Goal: Task Accomplishment & Management: Use online tool/utility

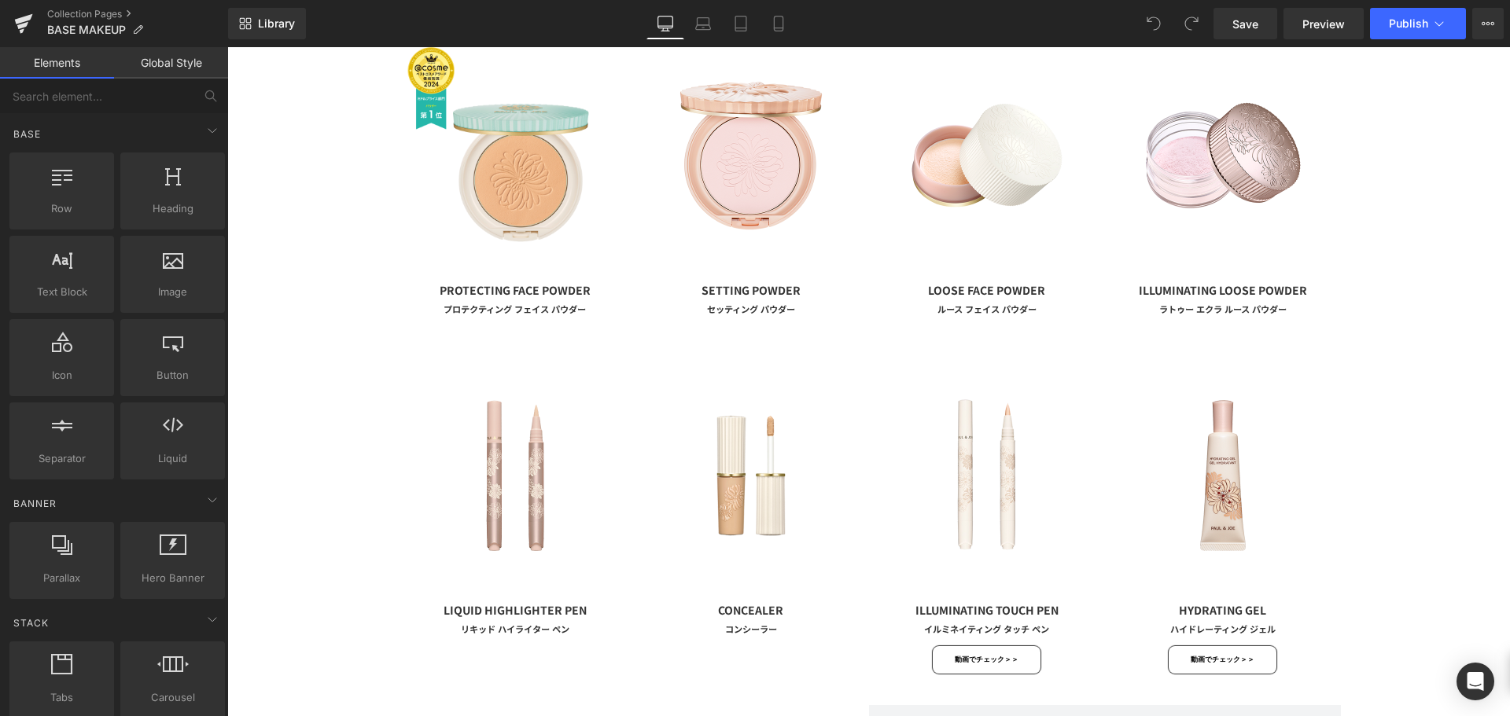
scroll to position [909, 0]
click at [778, 20] on icon at bounding box center [779, 24] width 16 height 16
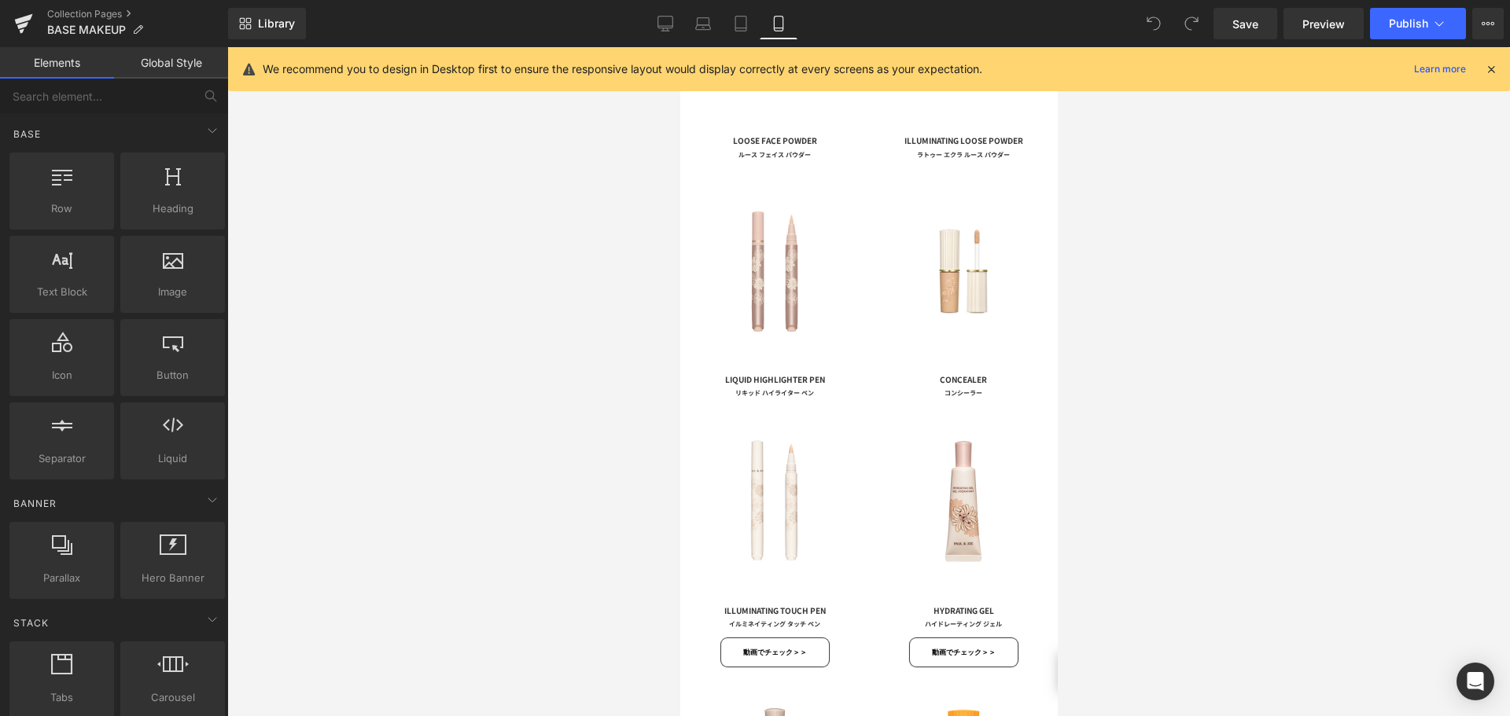
scroll to position [1453, 0]
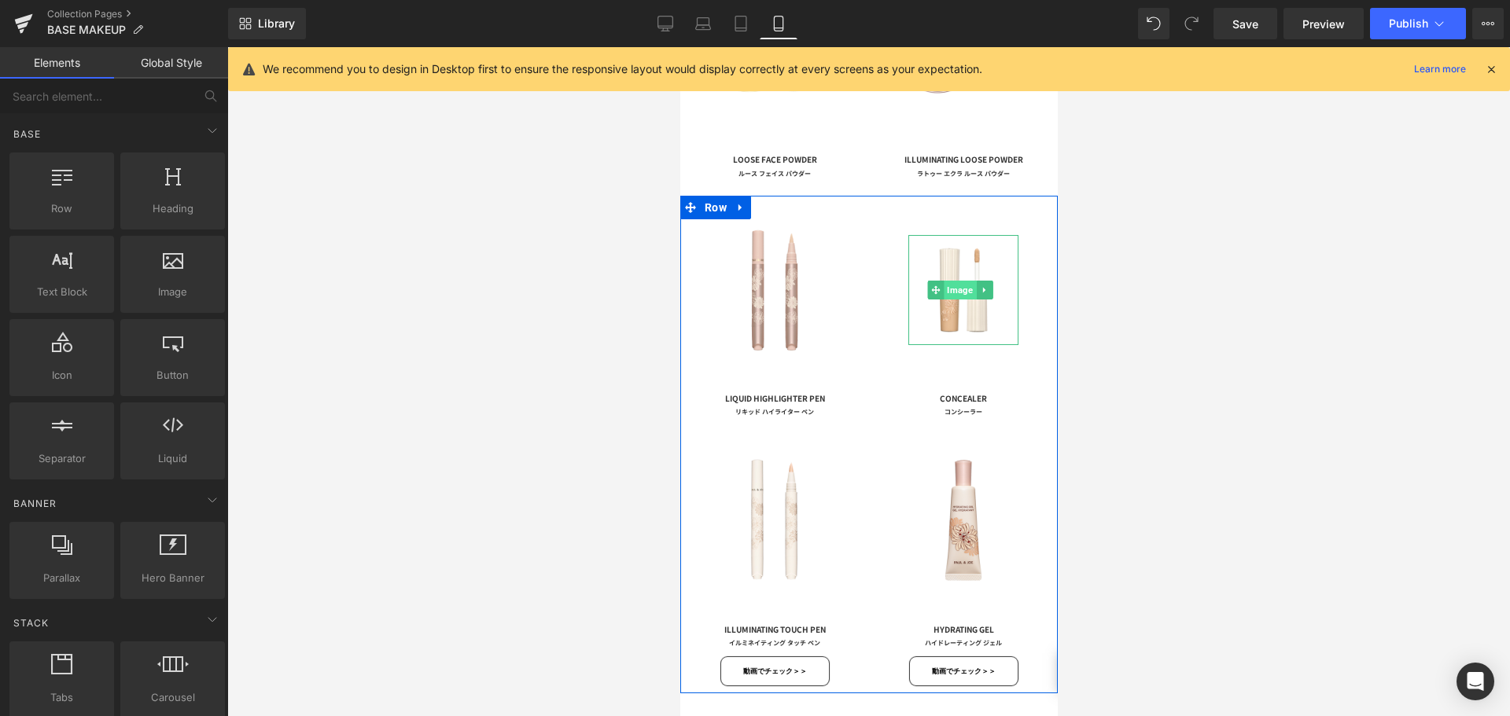
click at [950, 281] on span "Image" at bounding box center [960, 290] width 32 height 19
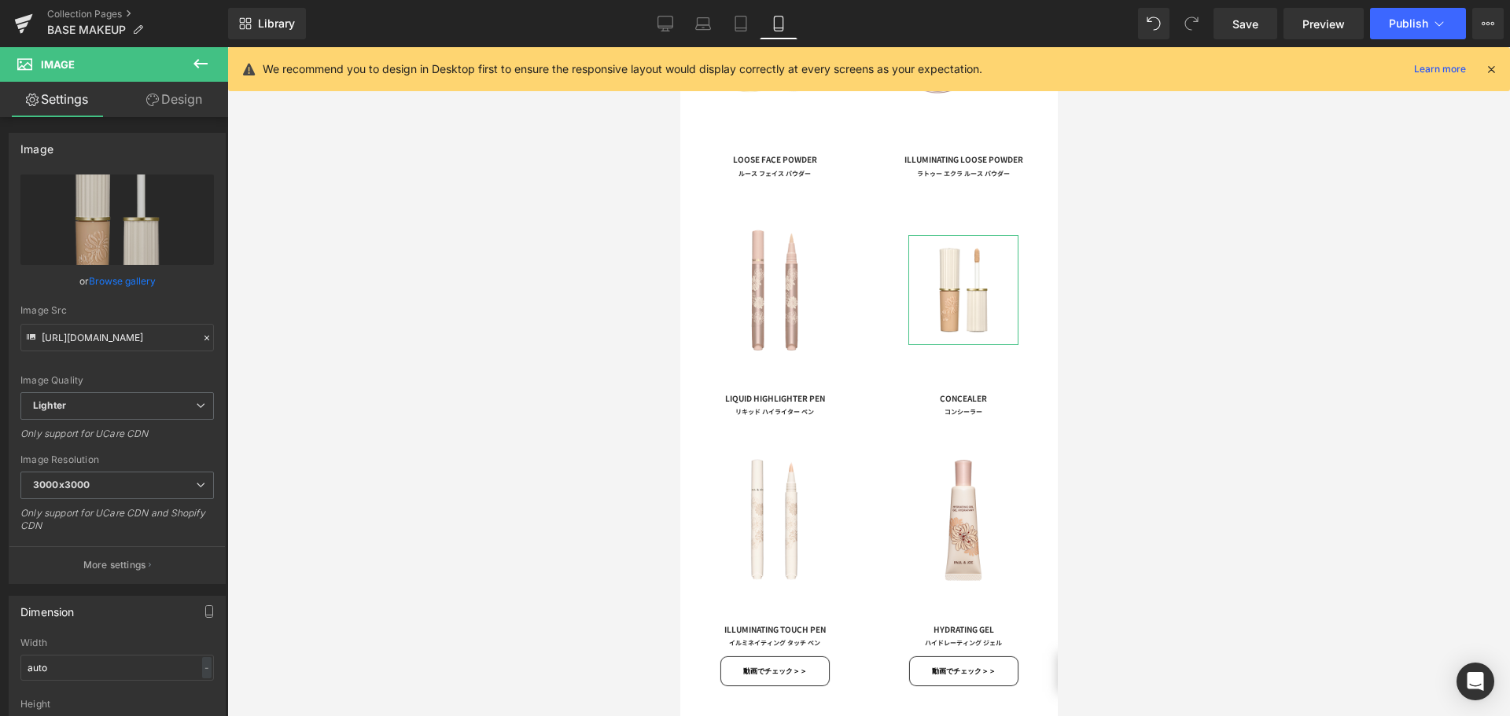
click at [178, 101] on link "Design" at bounding box center [174, 99] width 114 height 35
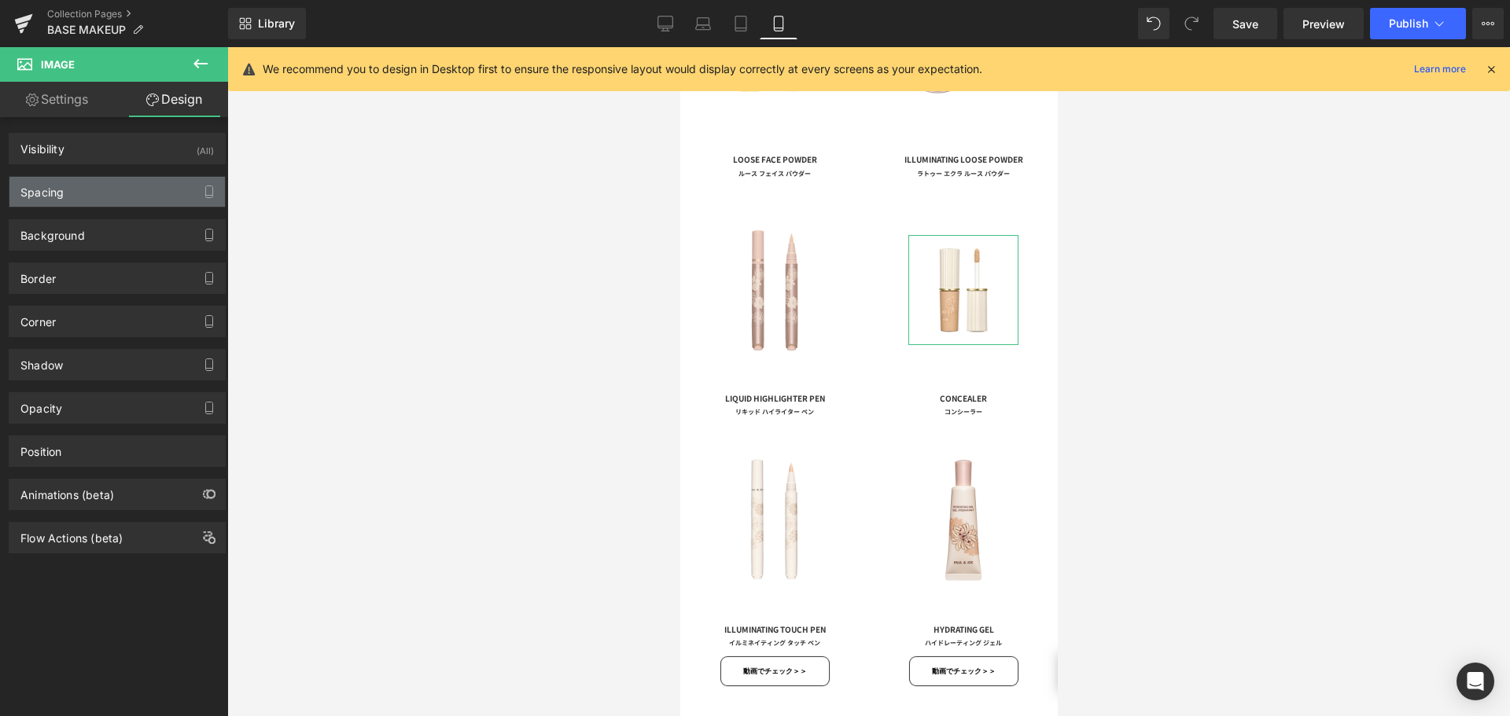
type input "50"
type input "0"
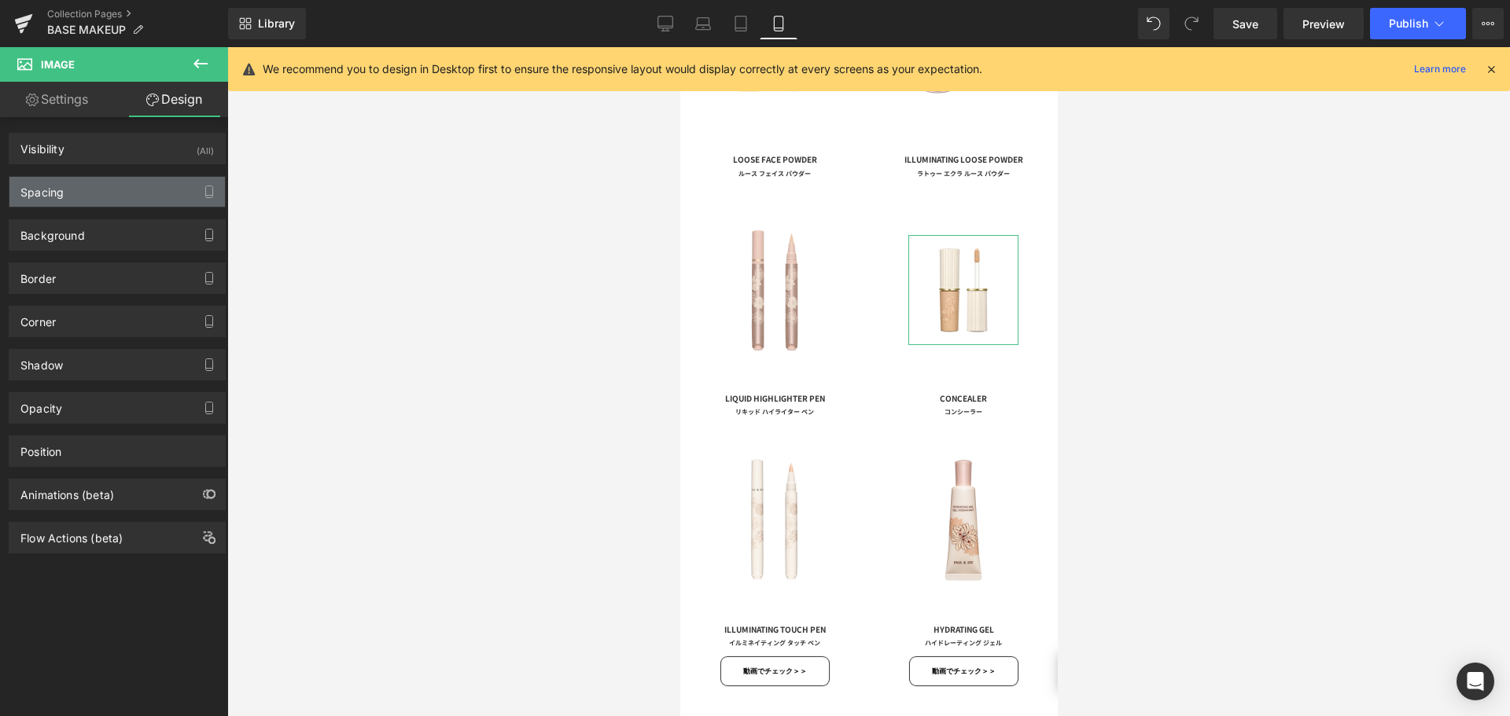
type input "0"
click at [157, 198] on div "Spacing" at bounding box center [116, 192] width 215 height 30
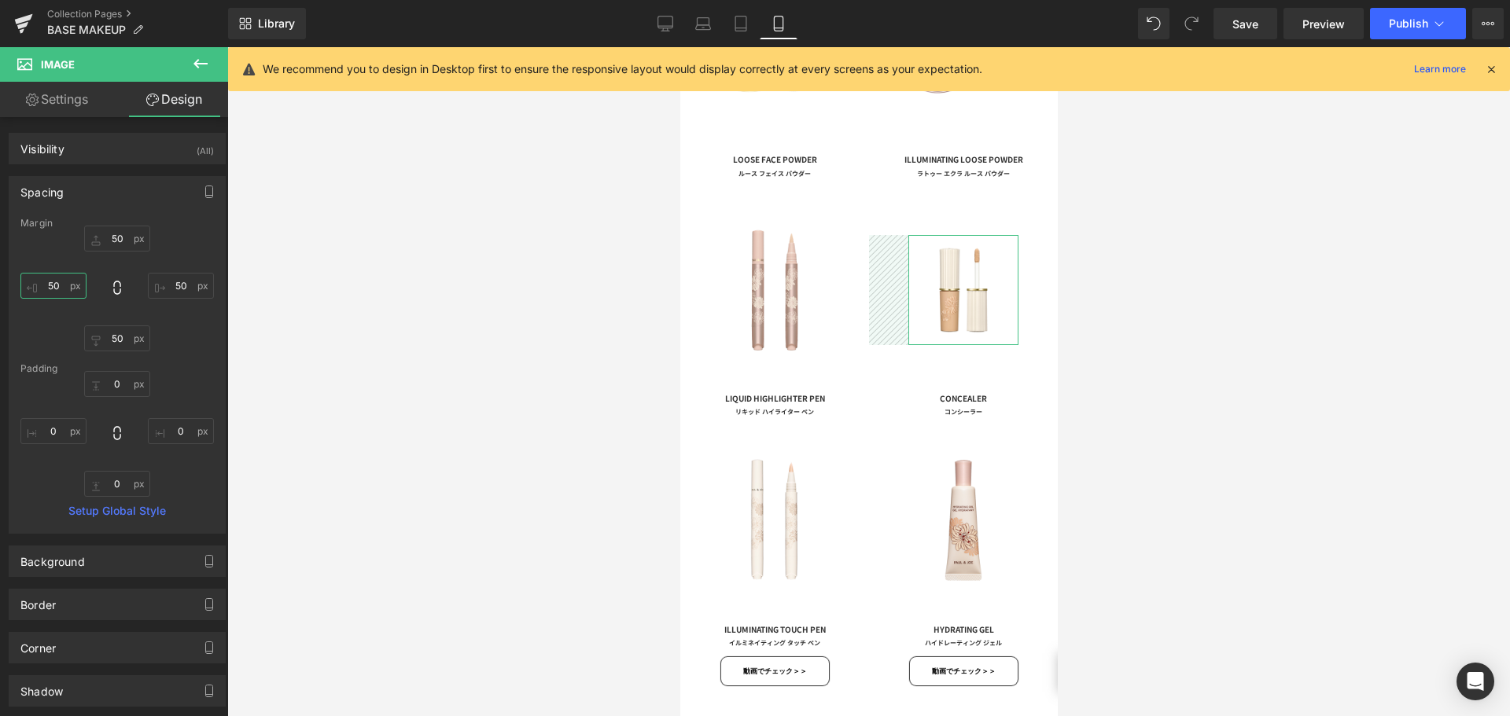
click at [65, 290] on input "50" at bounding box center [53, 286] width 66 height 26
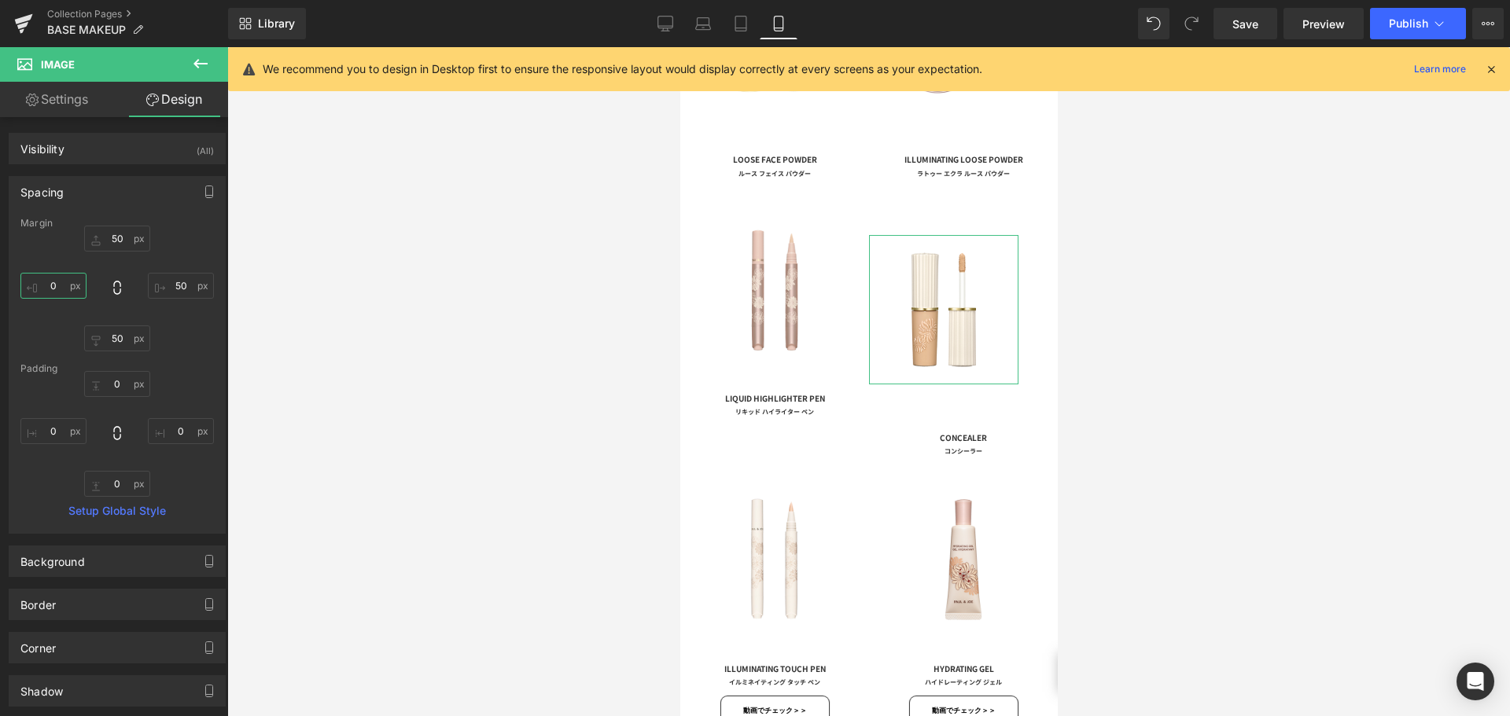
type input "４"
type input "４０"
type input "４"
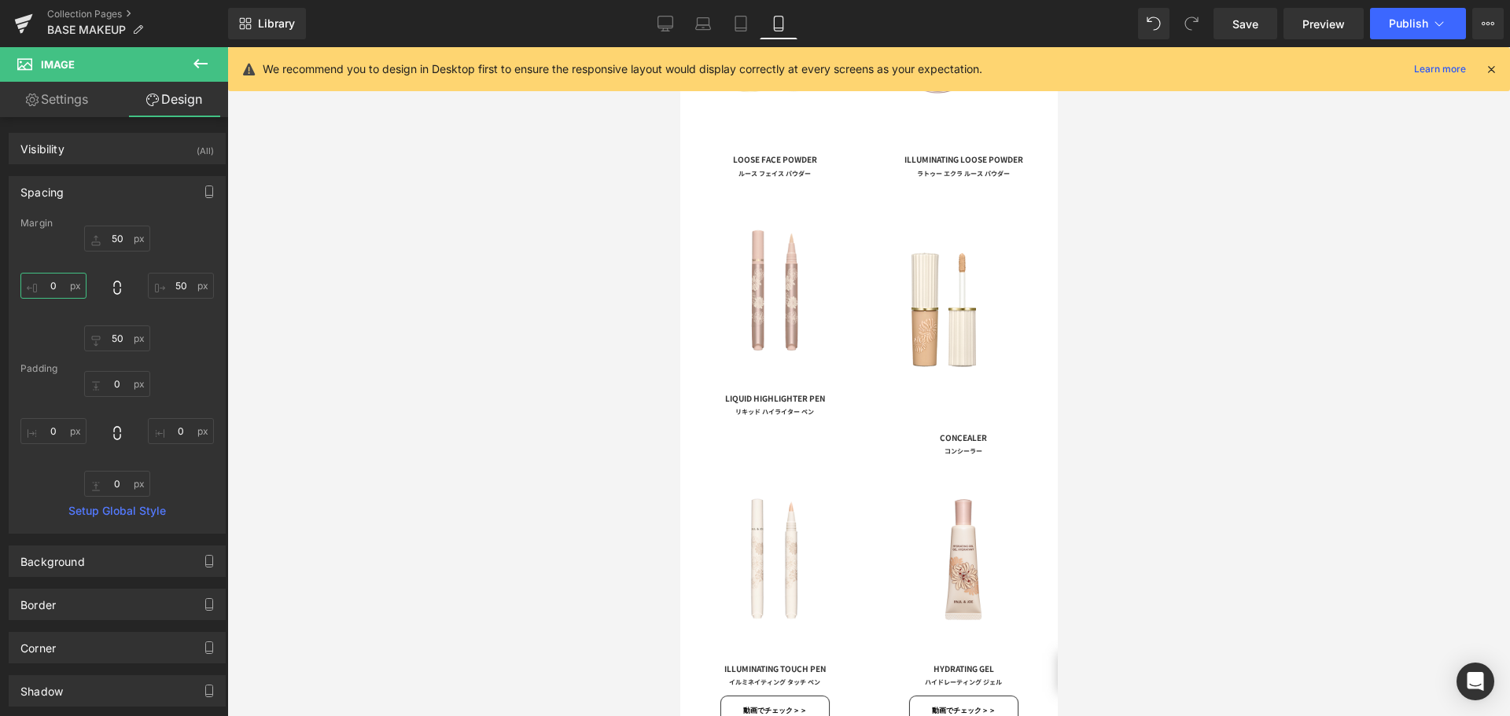
type input "４０"
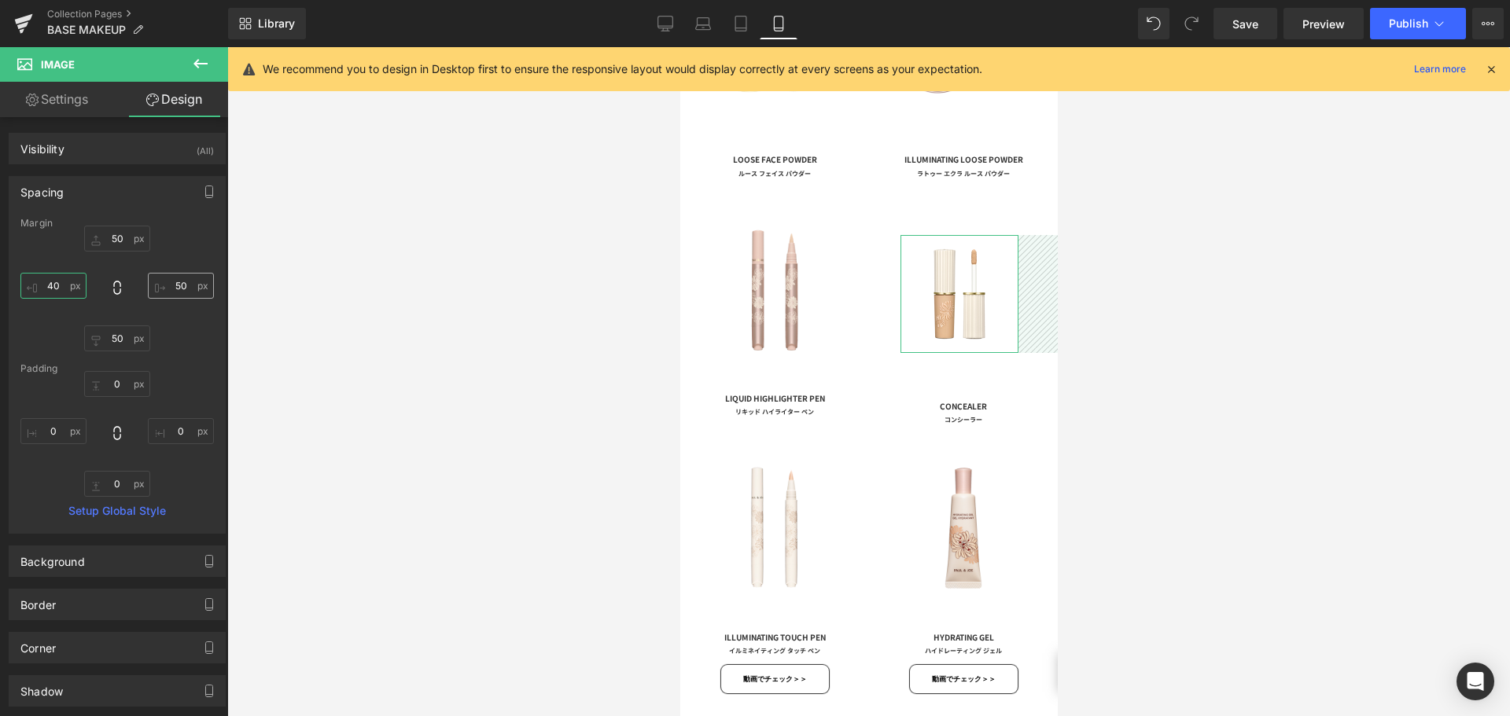
type input "40"
click at [179, 290] on input "50" at bounding box center [181, 286] width 66 height 26
type input "４"
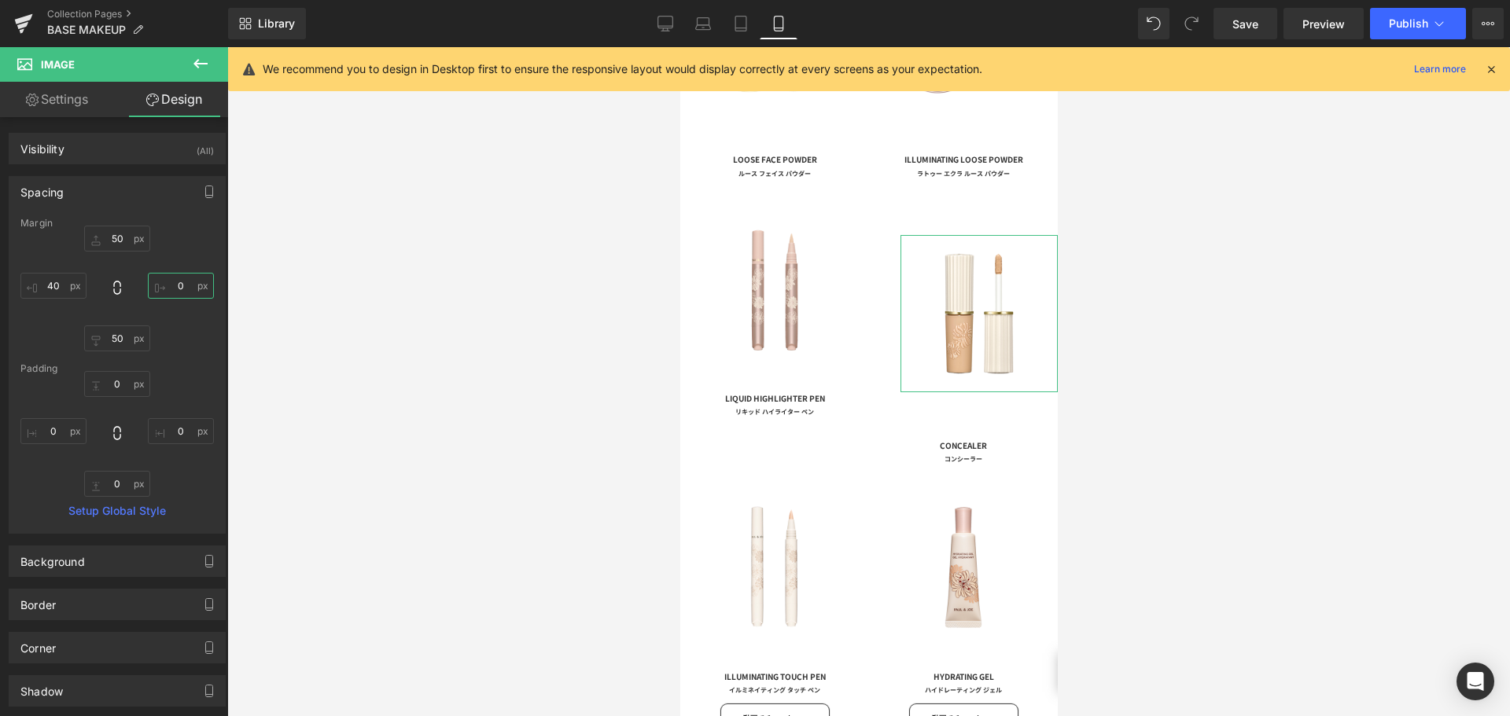
type input "４０"
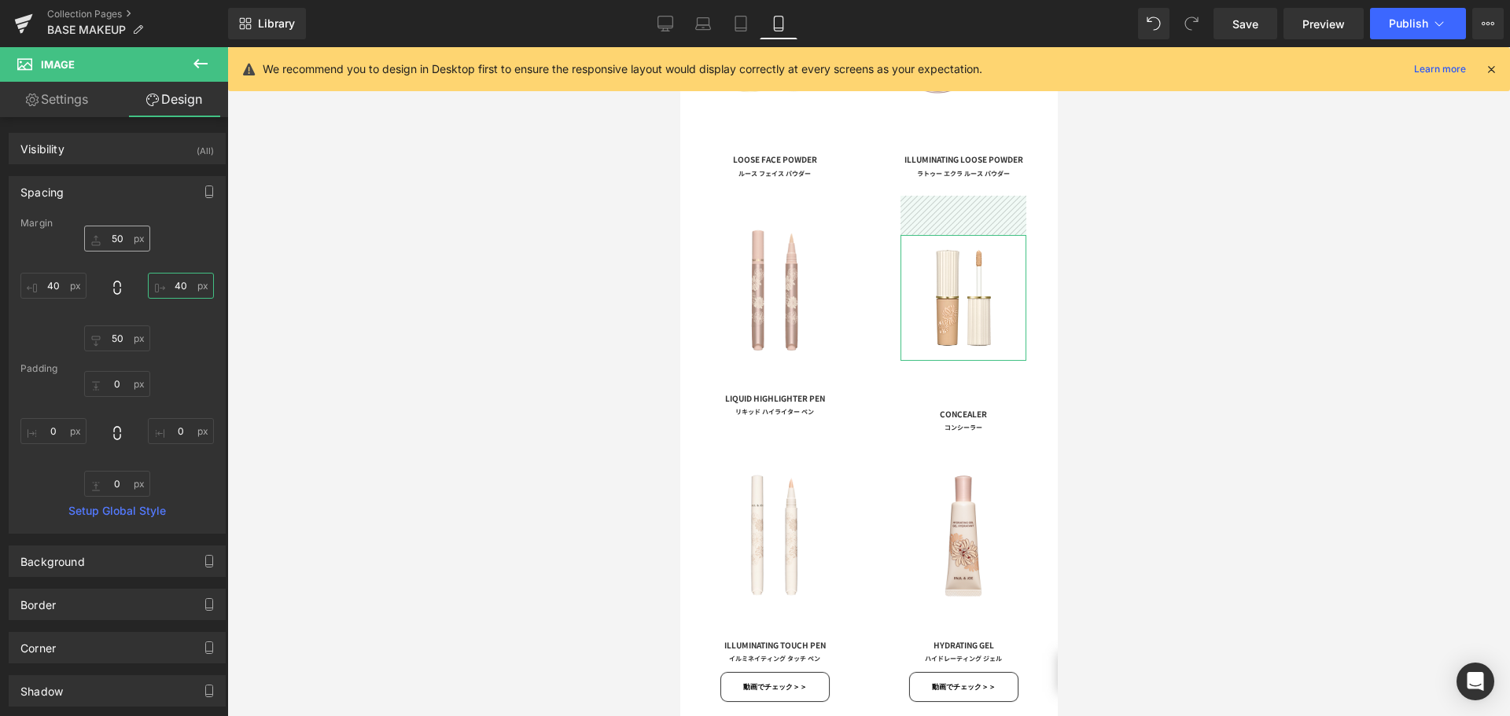
type input "40"
click at [127, 238] on input "50" at bounding box center [117, 239] width 66 height 26
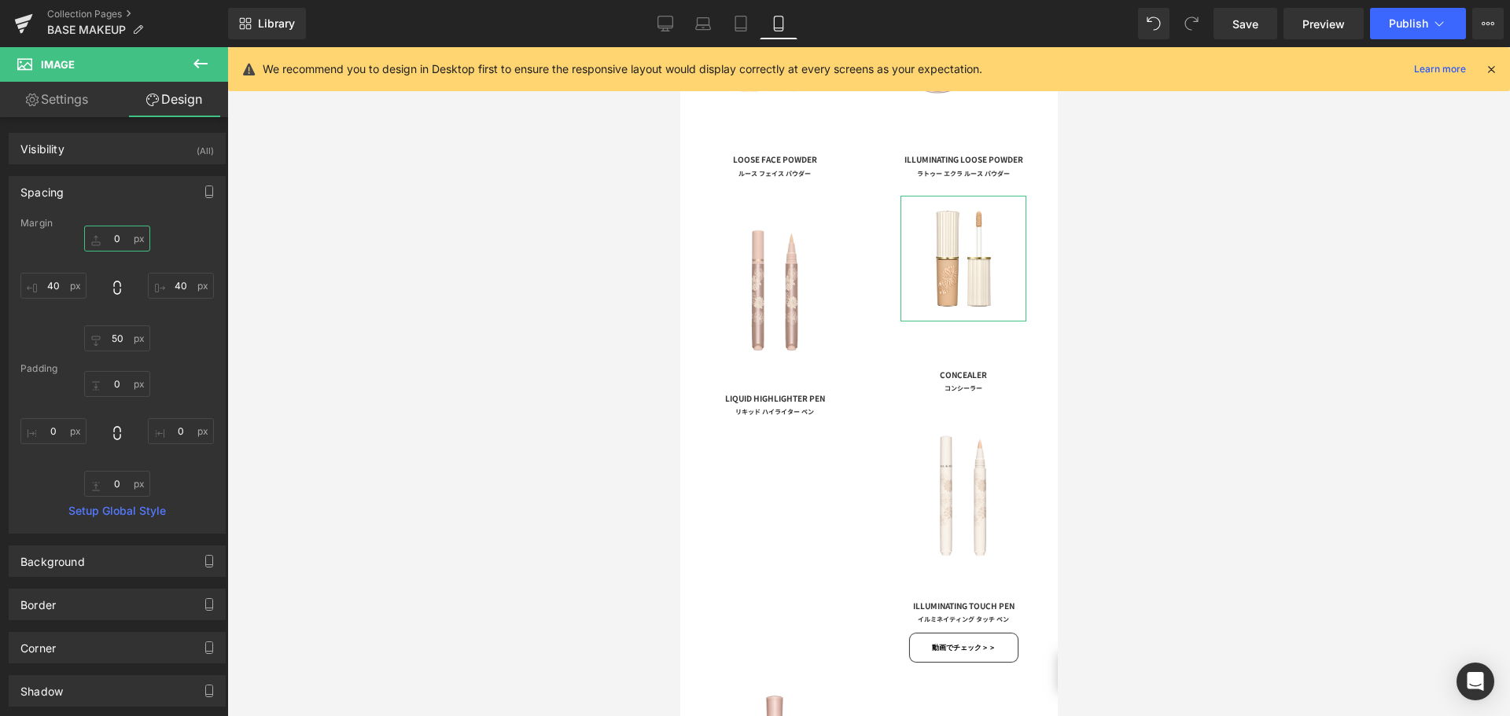
type input "４"
type input "４０"
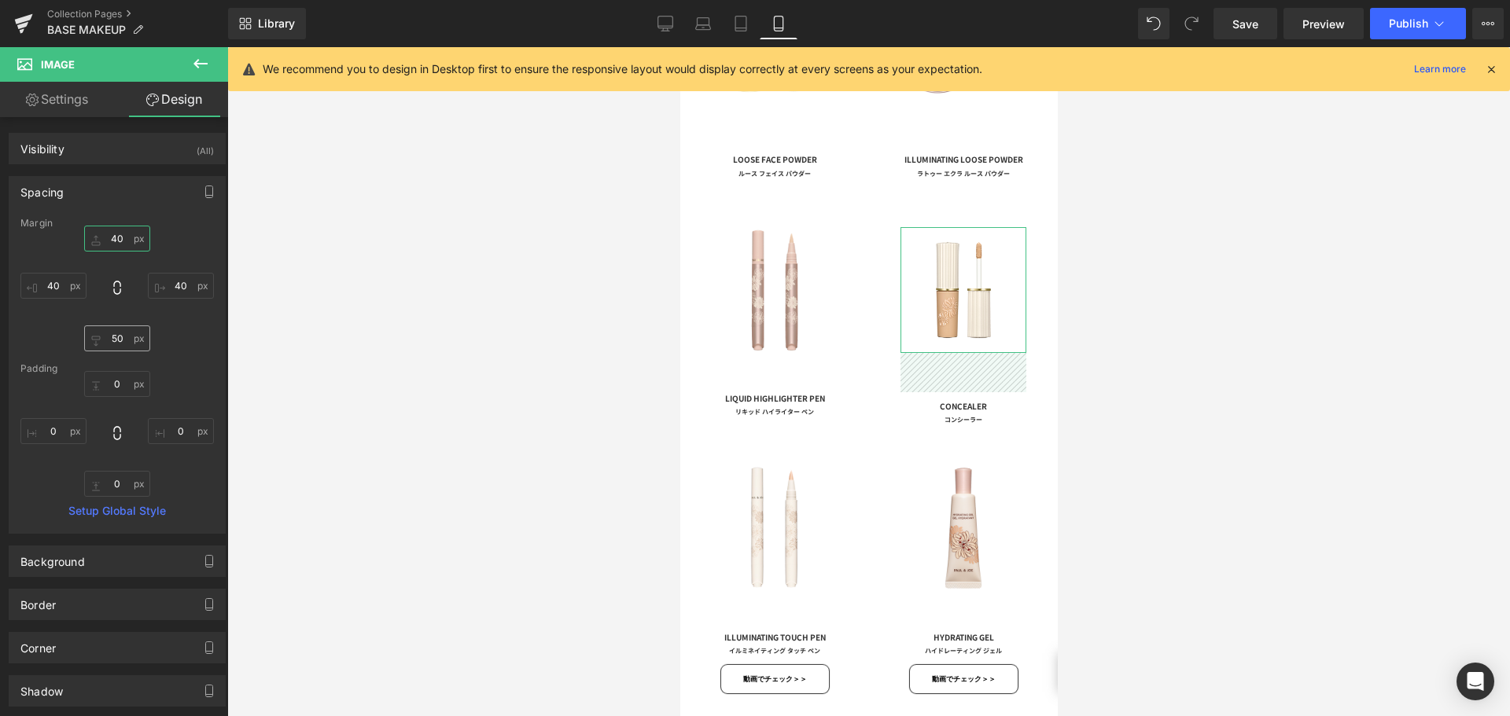
type input "40"
click at [122, 348] on input "50" at bounding box center [117, 339] width 66 height 26
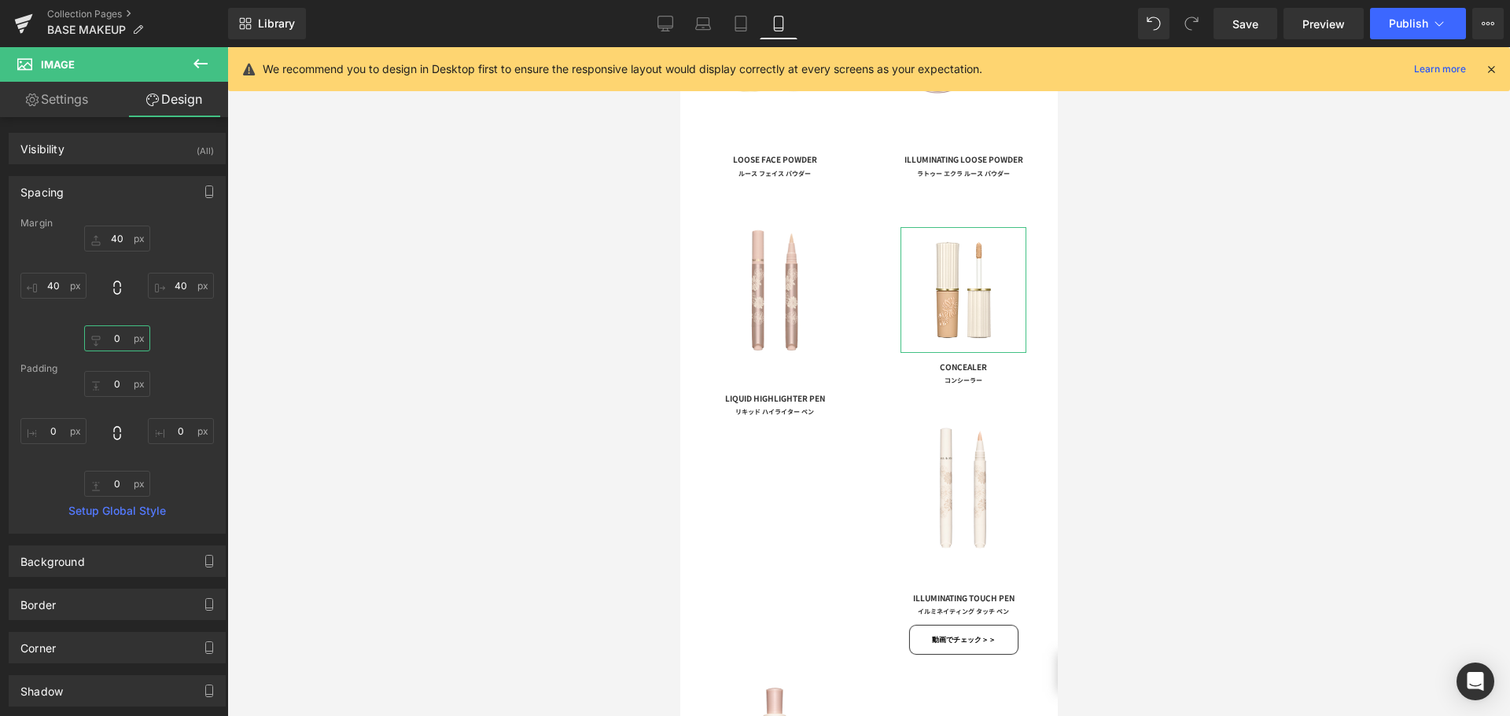
type input "４"
type input "４０"
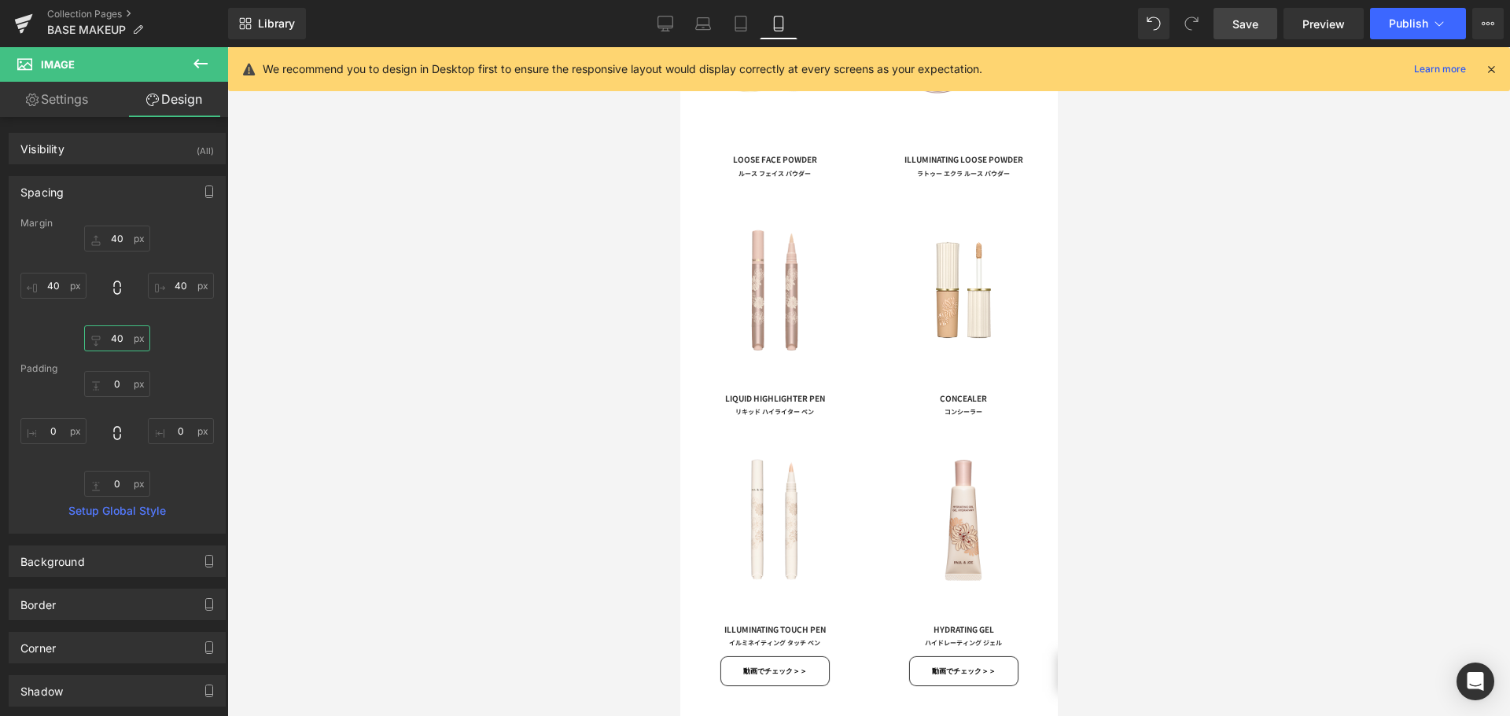
type input "40"
click at [1233, 17] on span "Save" at bounding box center [1245, 24] width 26 height 17
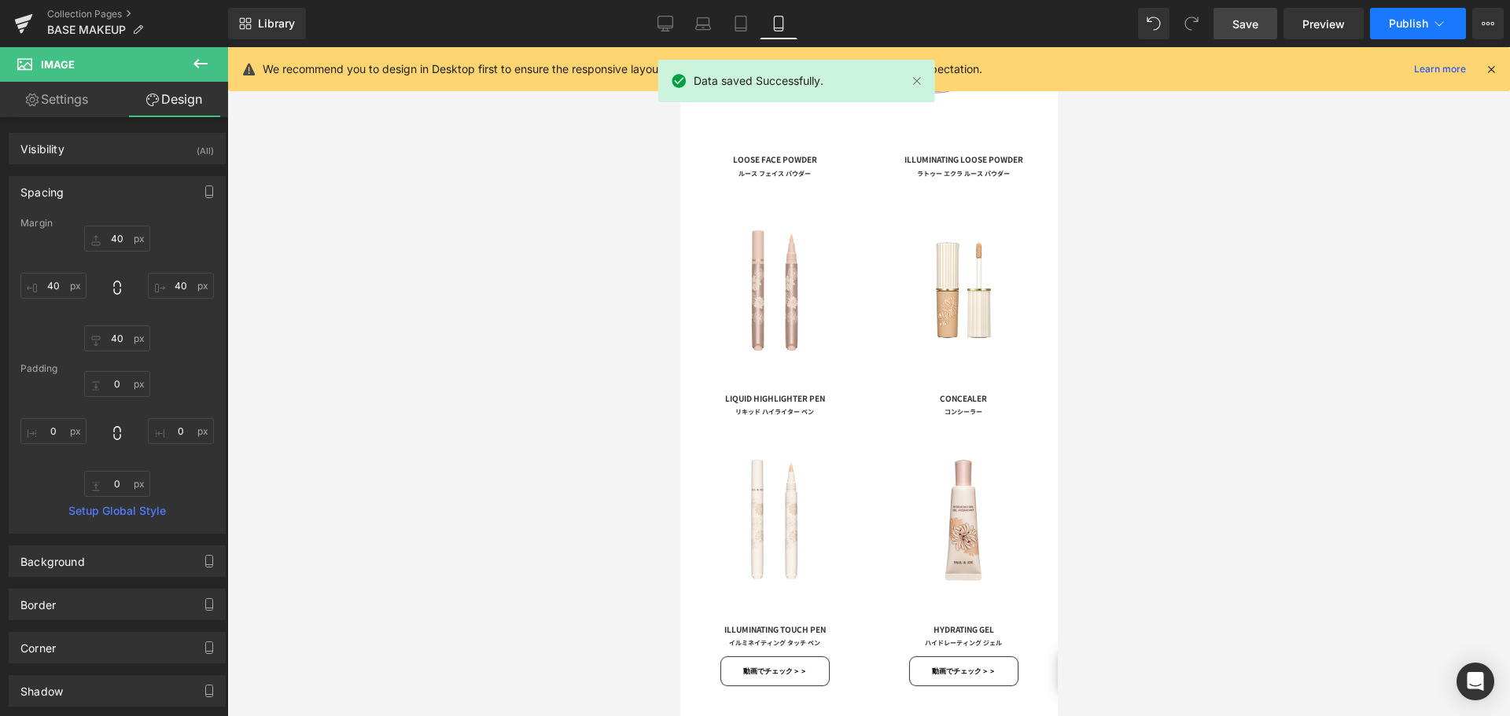
click at [1417, 24] on span "Publish" at bounding box center [1408, 23] width 39 height 13
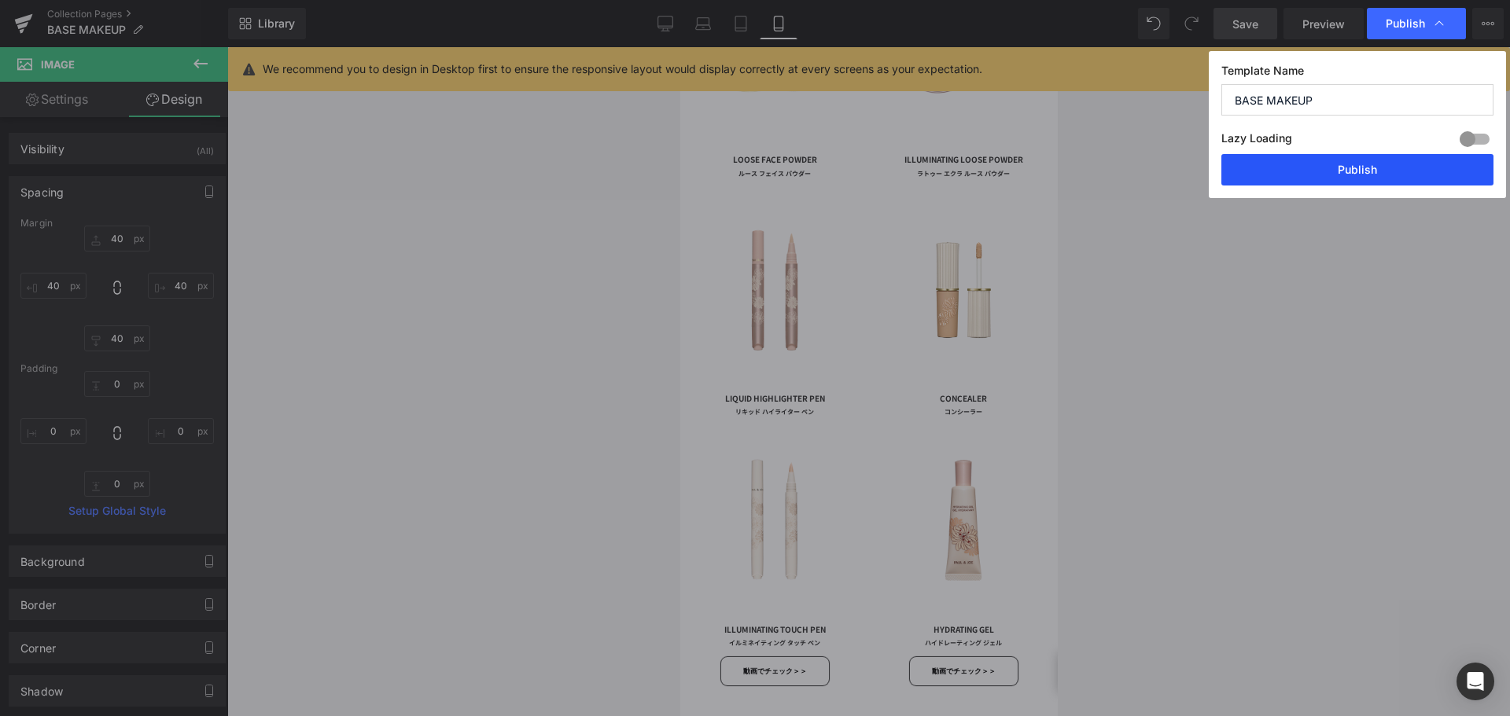
click at [1358, 166] on button "Publish" at bounding box center [1357, 169] width 272 height 31
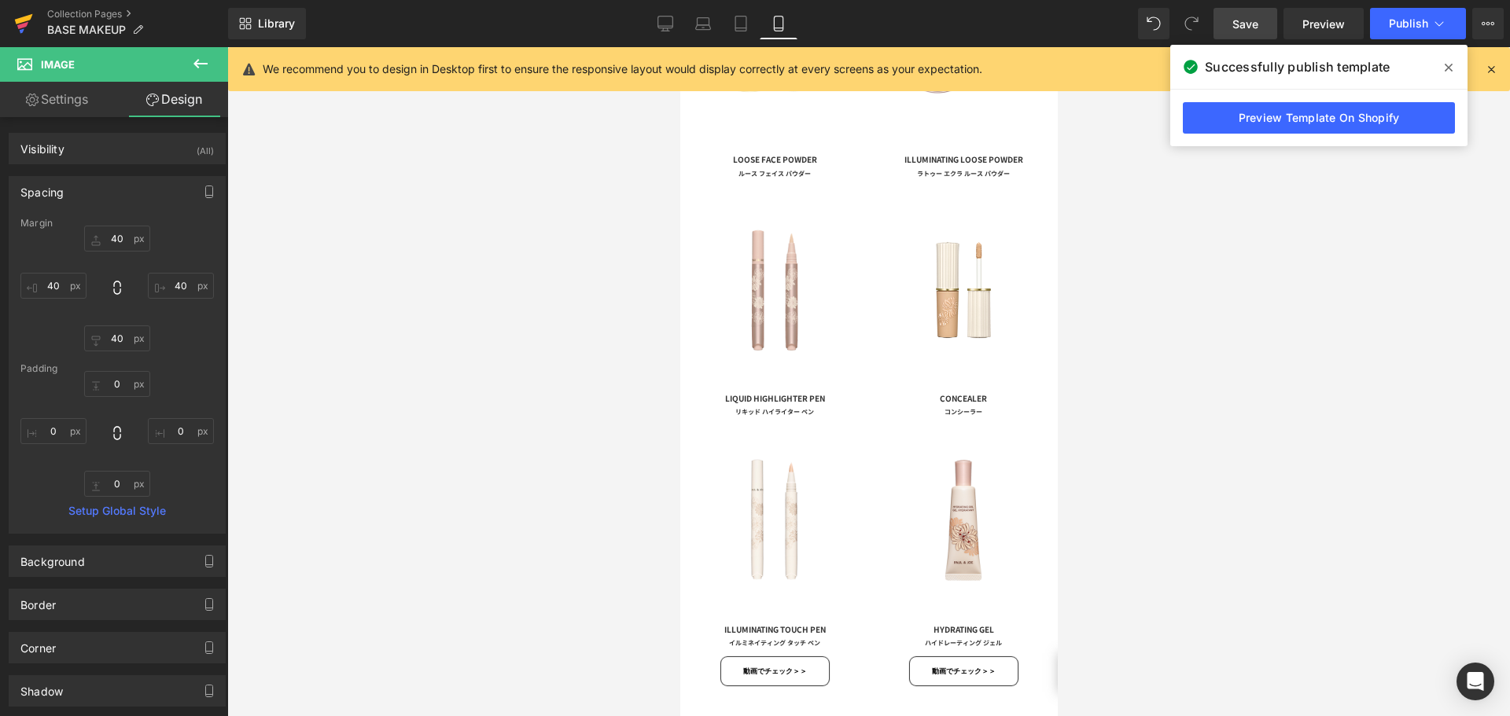
click at [28, 27] on icon at bounding box center [23, 23] width 19 height 39
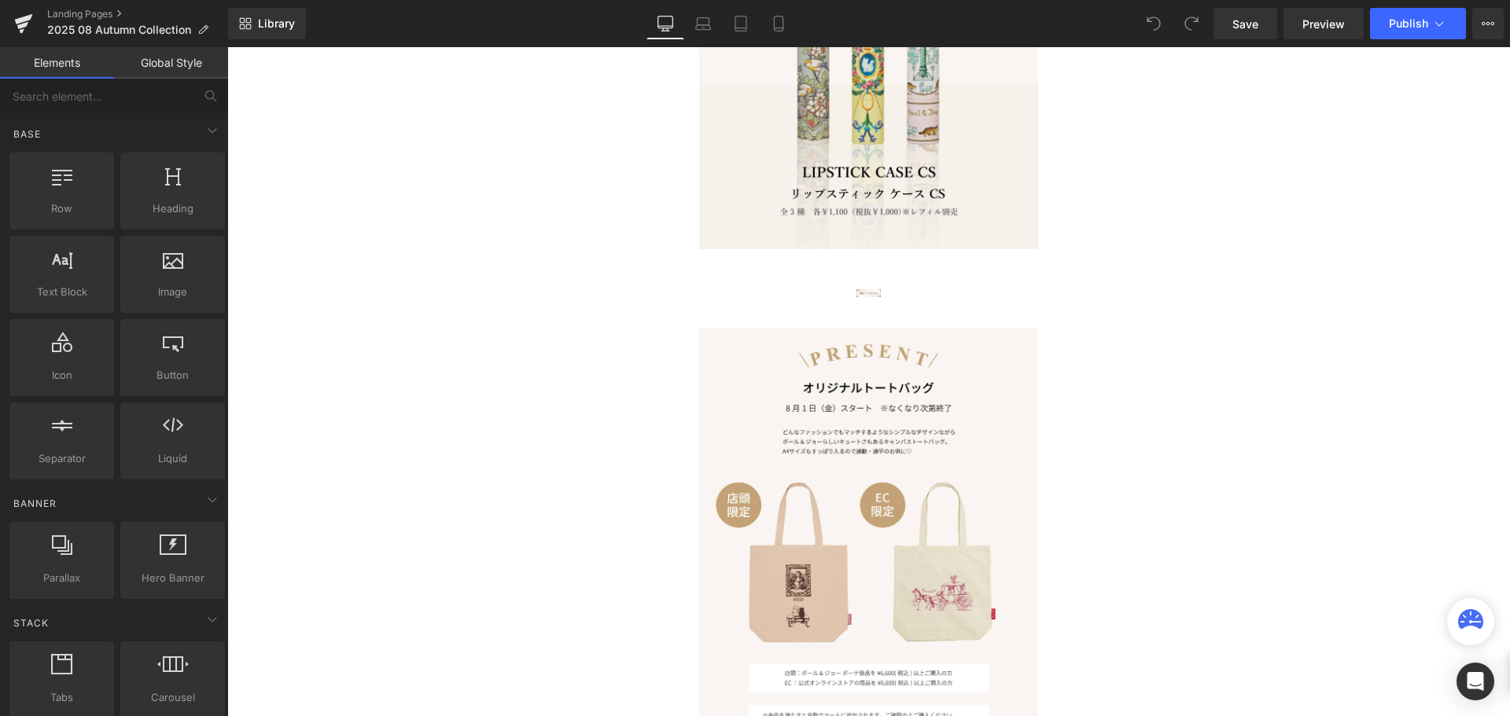
scroll to position [5226, 0]
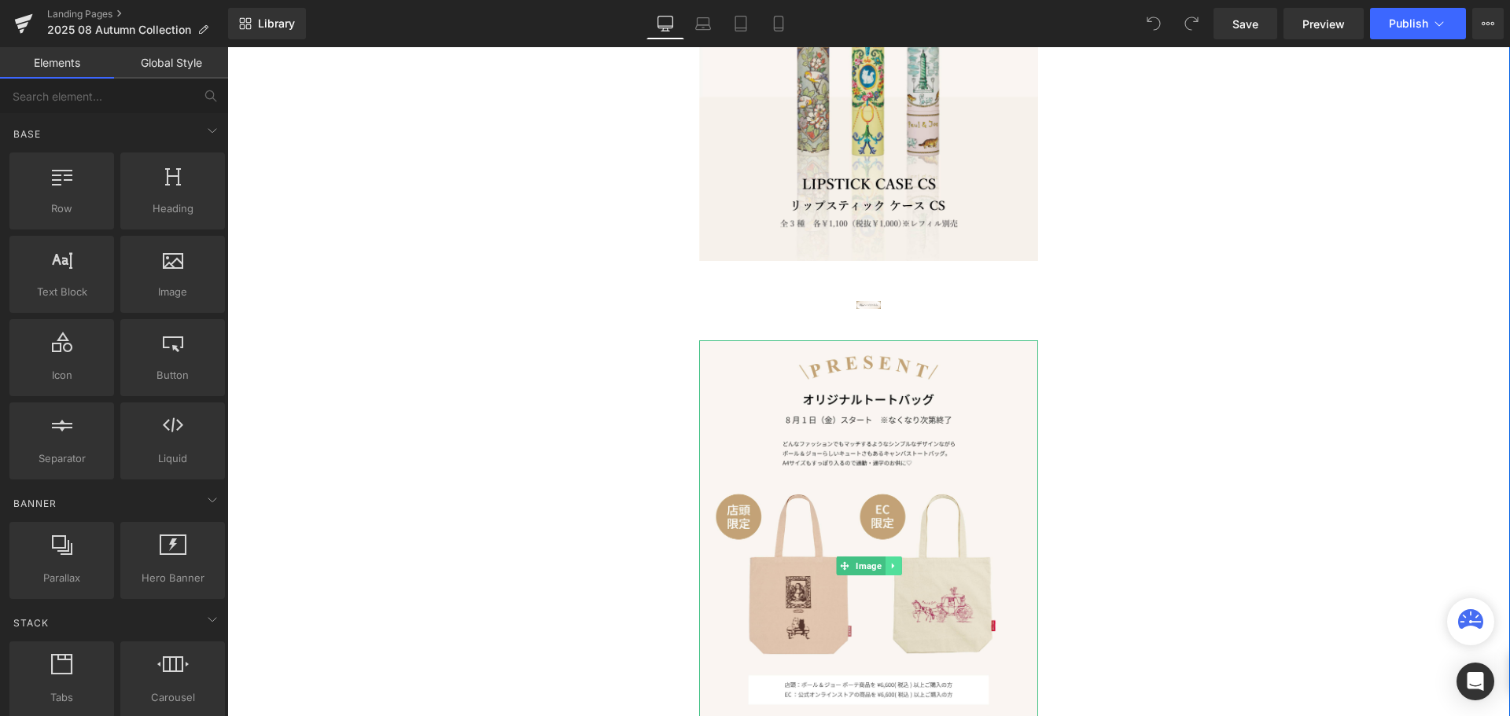
click at [891, 572] on link at bounding box center [893, 566] width 17 height 19
click at [900, 573] on link at bounding box center [901, 566] width 17 height 19
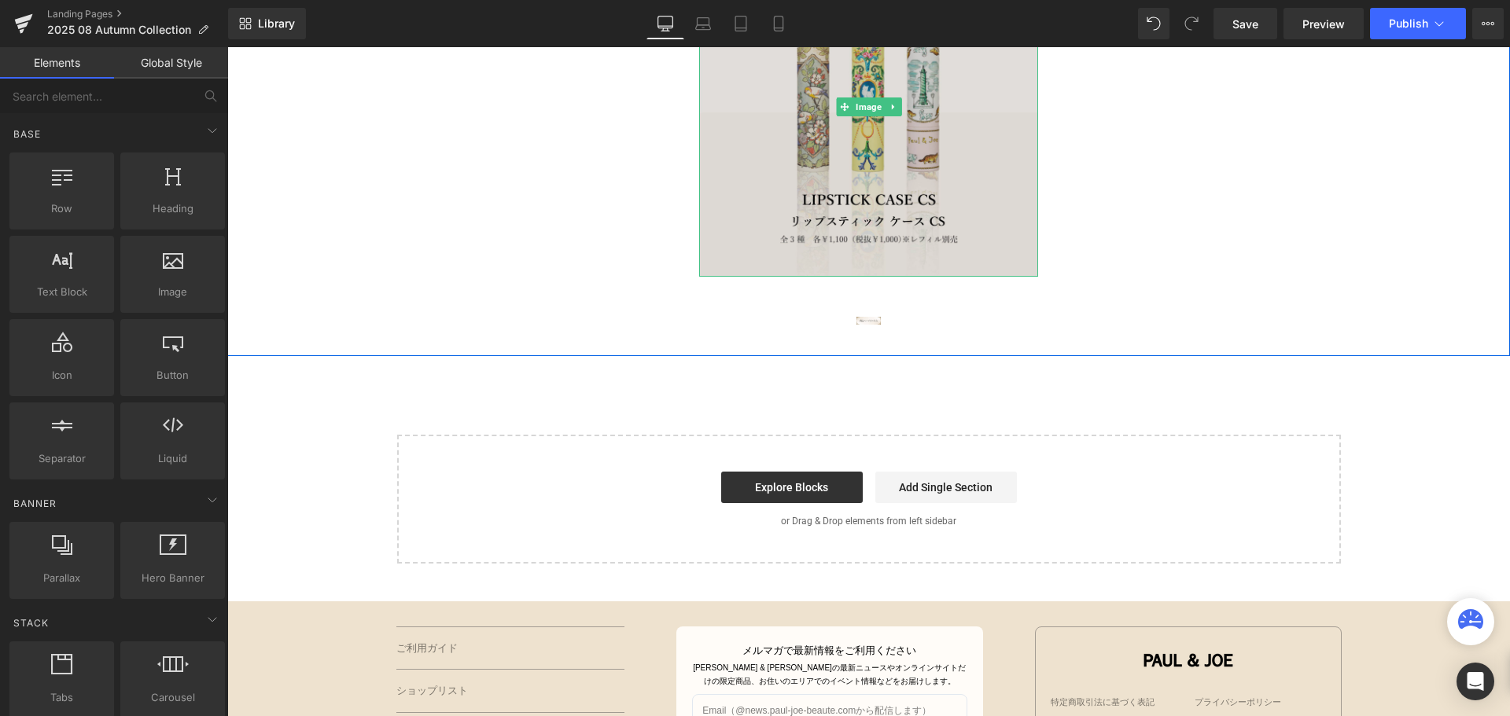
scroll to position [5242, 0]
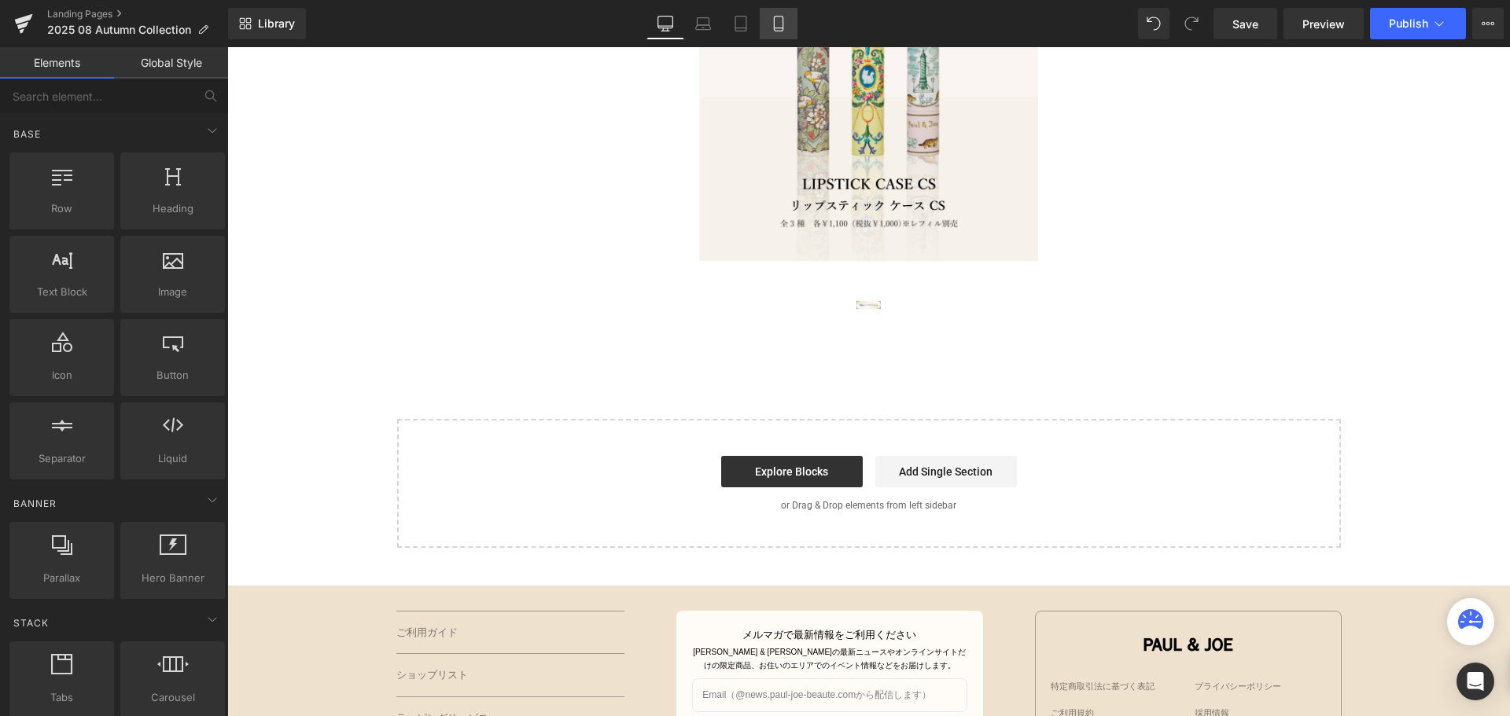
click at [779, 36] on link "Mobile" at bounding box center [779, 23] width 38 height 31
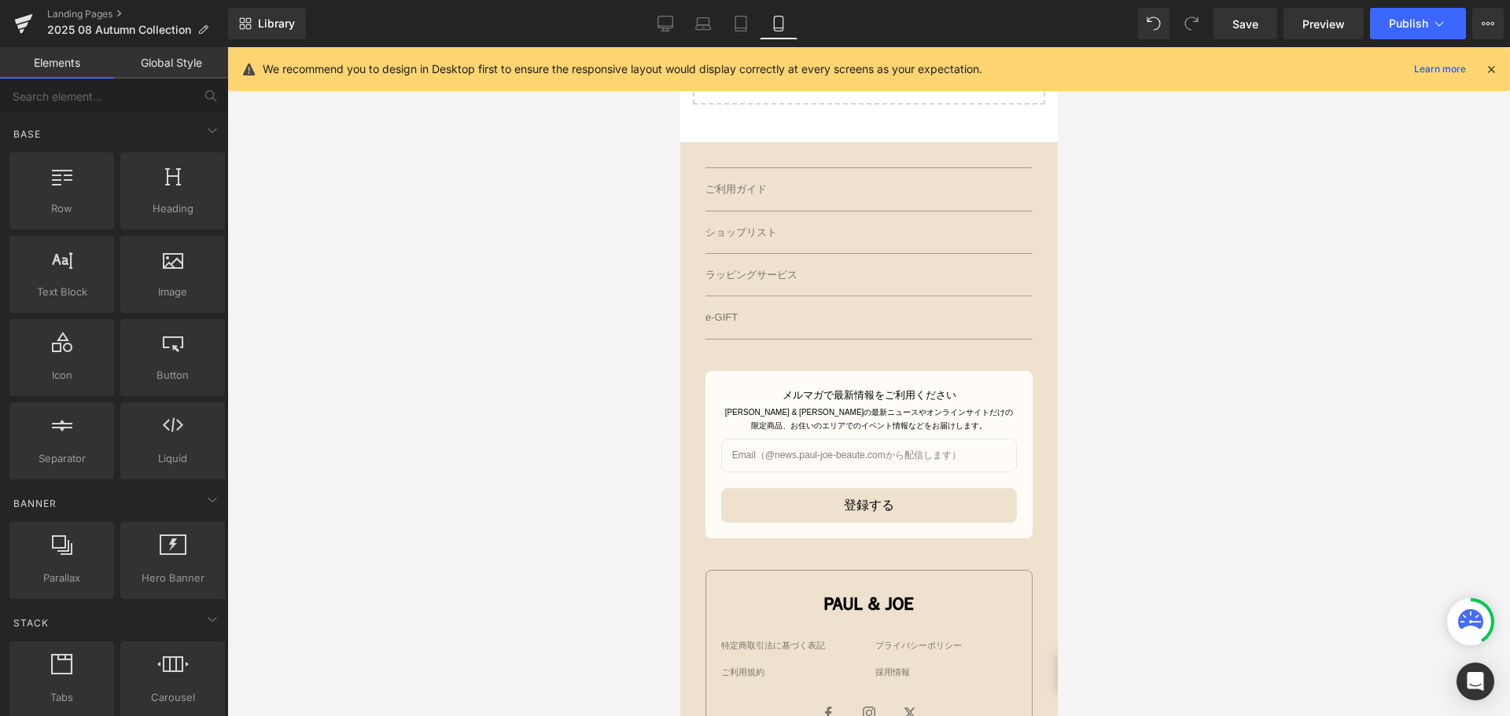
scroll to position [6819, 0]
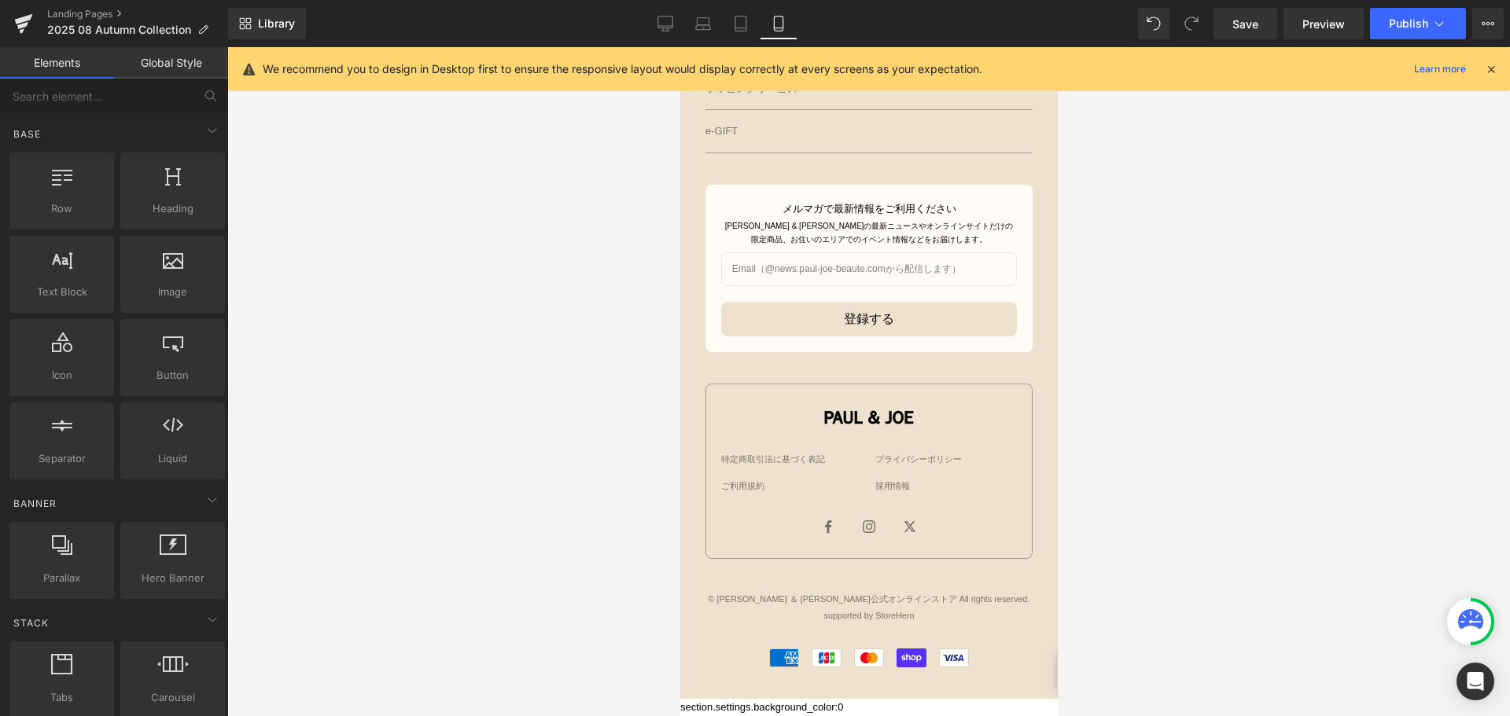
click at [1388, 40] on div "Library Mobile Desktop Laptop Tablet Mobile Save Preview Publish Scheduled View…" at bounding box center [869, 23] width 1282 height 47
click at [1388, 28] on button "Publish" at bounding box center [1418, 23] width 96 height 31
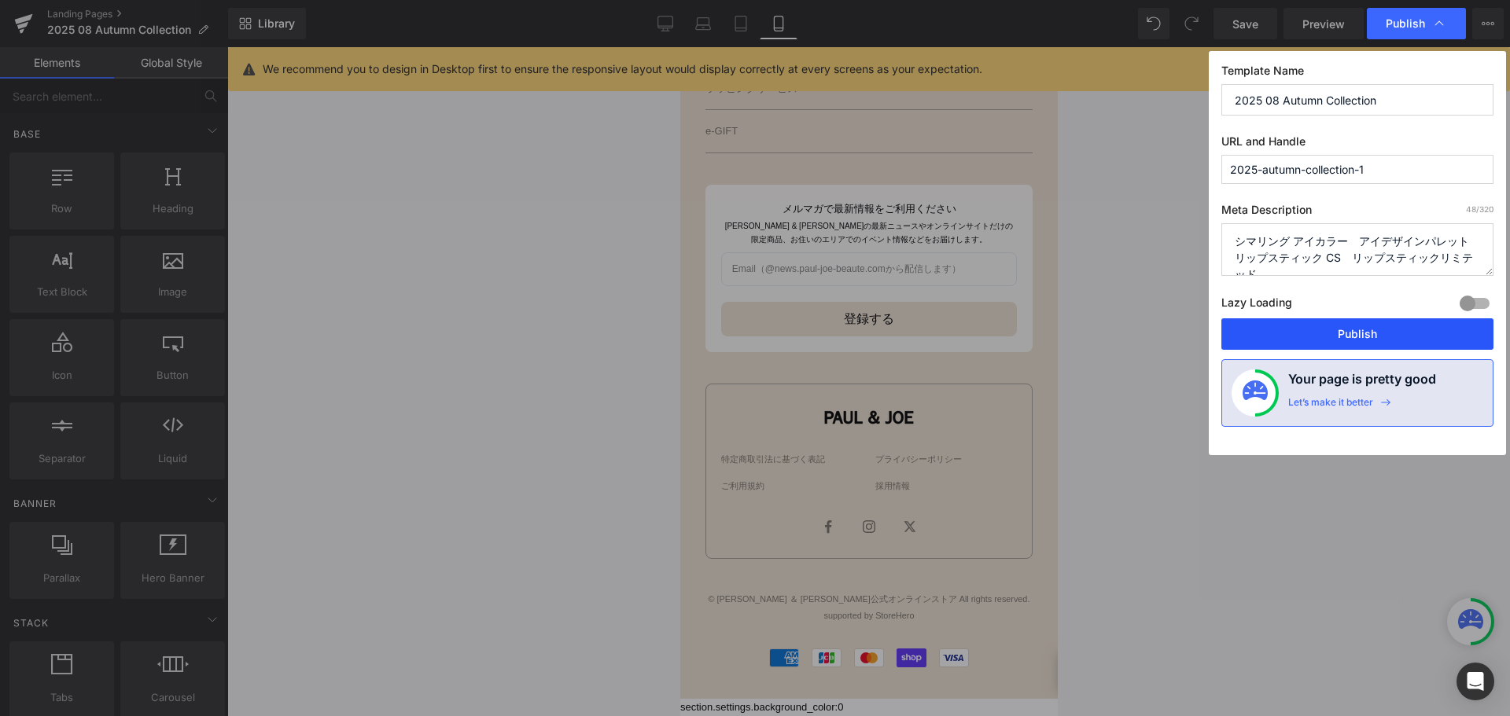
click at [1314, 330] on button "Publish" at bounding box center [1357, 334] width 272 height 31
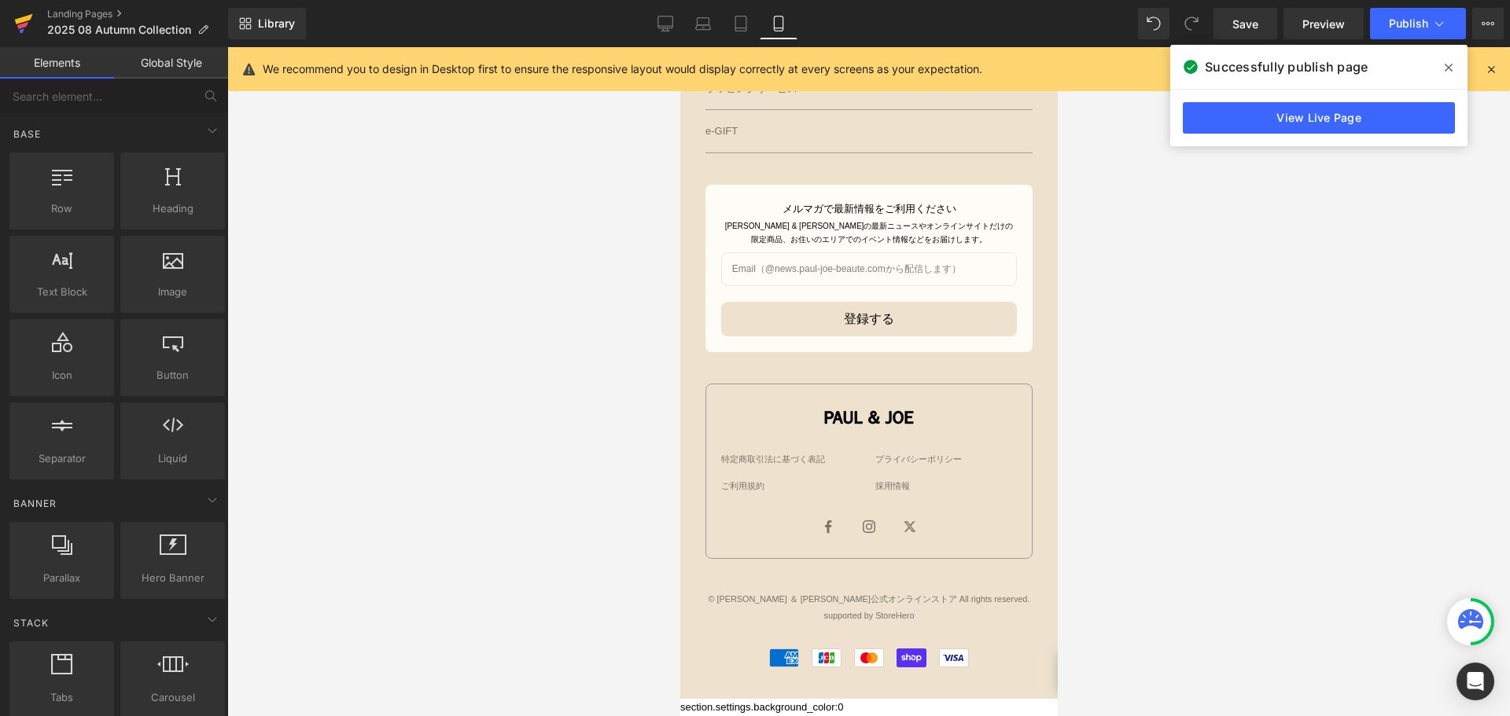
click at [31, 31] on icon at bounding box center [23, 23] width 19 height 39
